Goal: Task Accomplishment & Management: Manage account settings

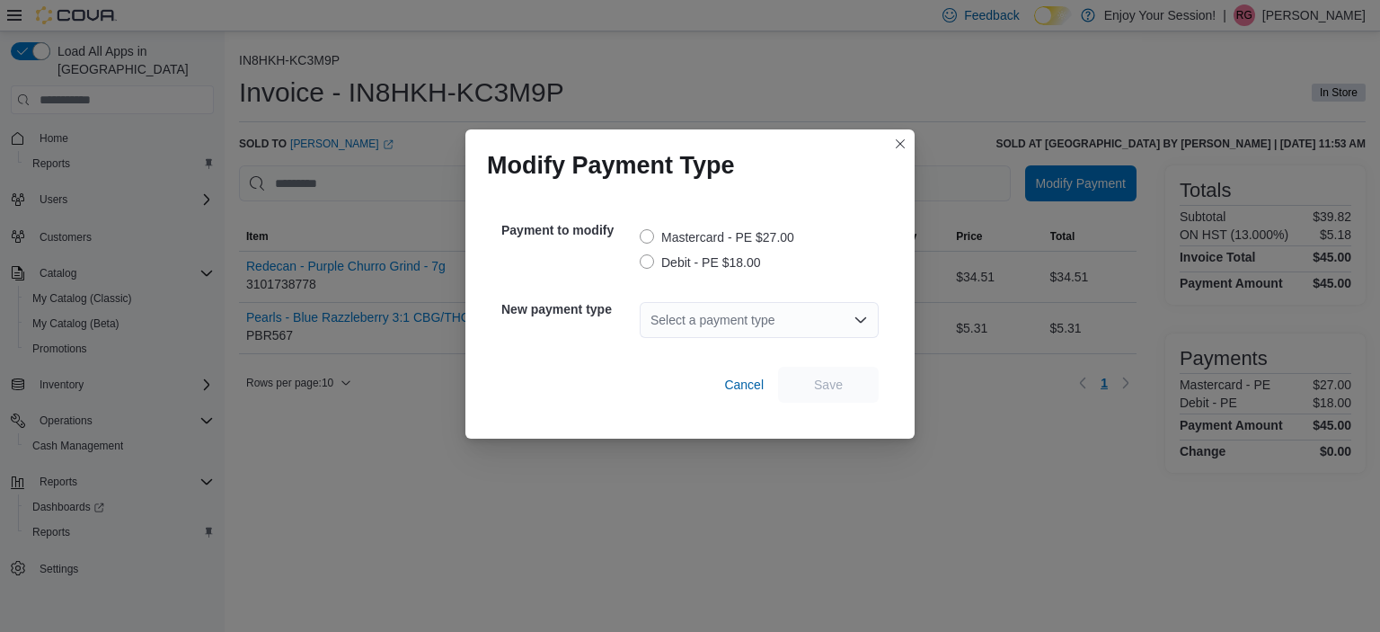
click at [650, 259] on label "Debit - PE $18.00" at bounding box center [700, 263] width 121 height 22
click at [754, 317] on div "Select a payment type" at bounding box center [759, 320] width 239 height 36
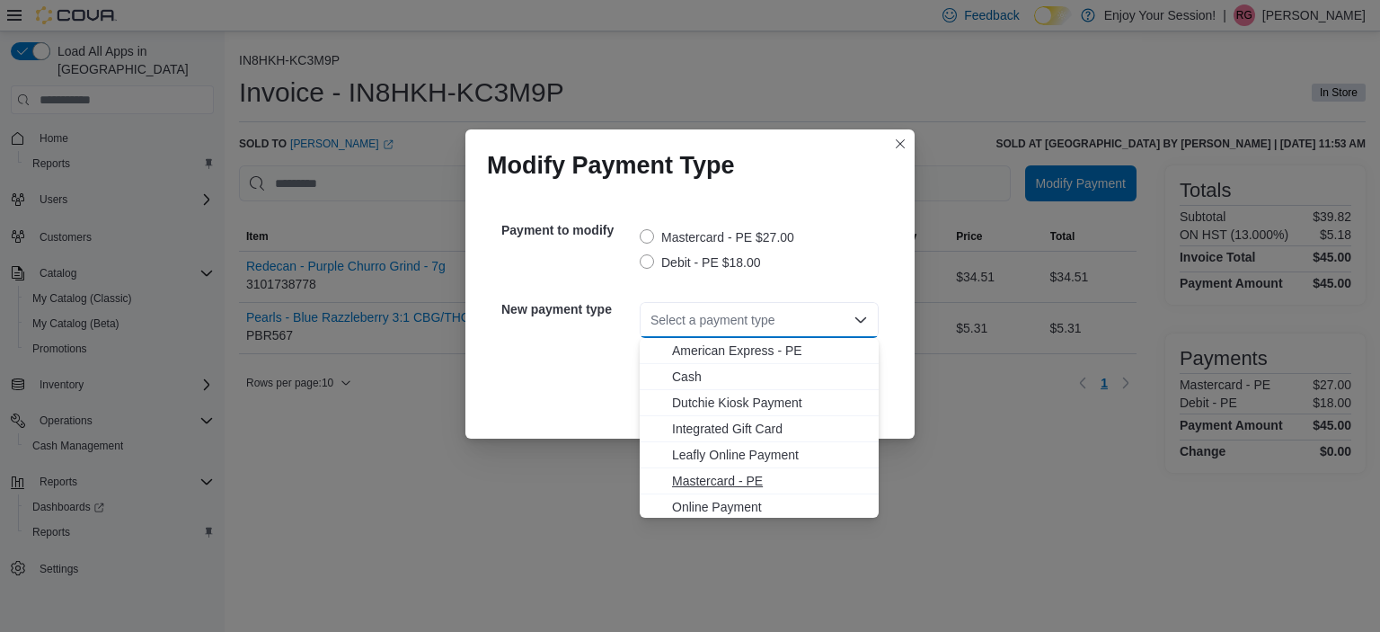
click at [739, 484] on span "Mastercard - PE" at bounding box center [770, 481] width 196 height 18
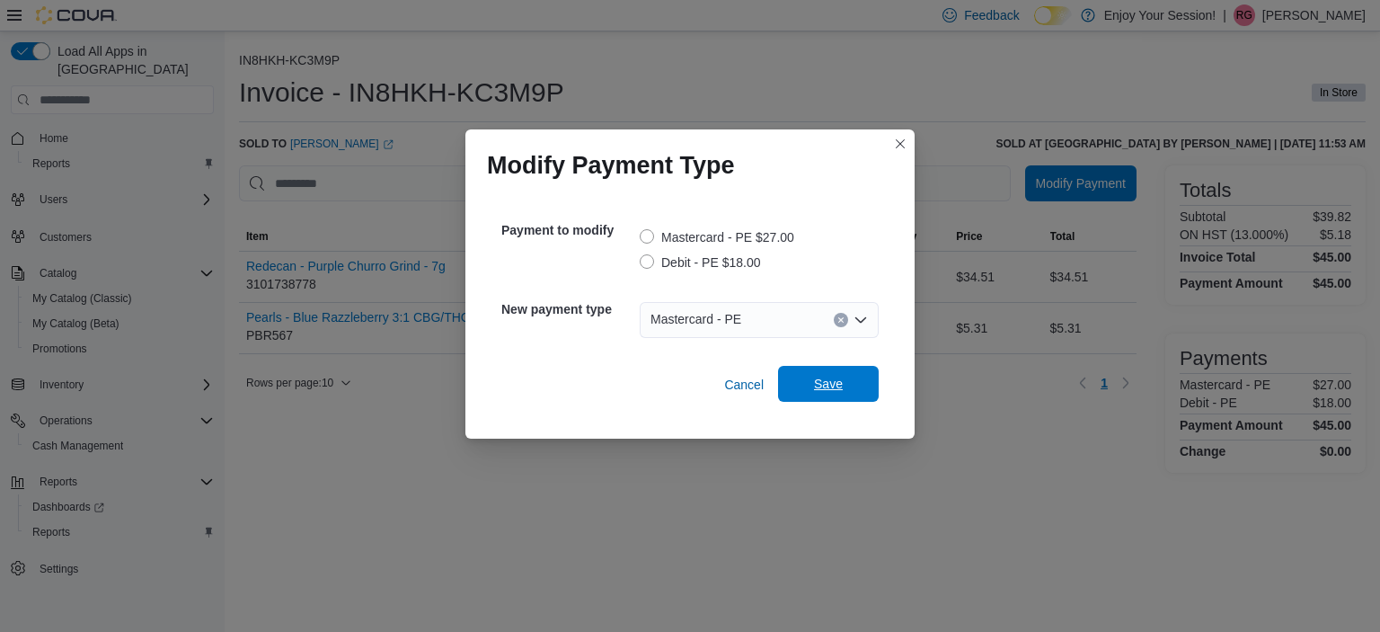
click at [837, 394] on span "Save" at bounding box center [828, 384] width 79 height 36
